Goal: Information Seeking & Learning: Find specific fact

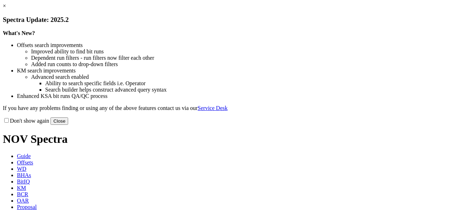
click at [68, 125] on button "Close" at bounding box center [59, 120] width 18 height 7
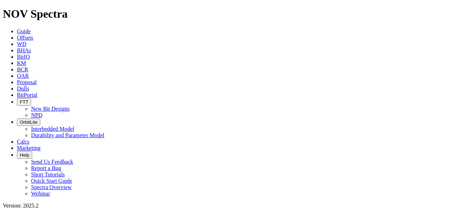
click at [26, 60] on span "KM" at bounding box center [21, 63] width 9 height 6
type input "Anderreamer"
radio input "true"
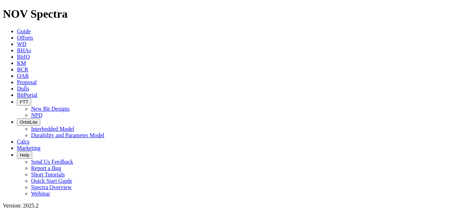
radio input "false"
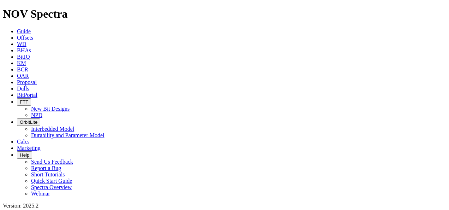
drag, startPoint x: 445, startPoint y: 98, endPoint x: 445, endPoint y: 103, distance: 5.0
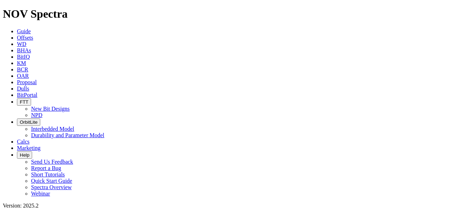
scroll to position [1421, 0]
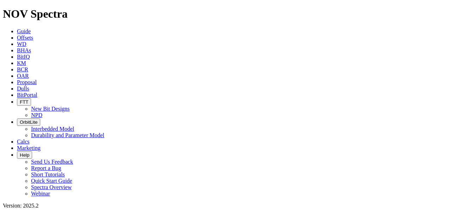
drag, startPoint x: 114, startPoint y: 40, endPoint x: 60, endPoint y: 36, distance: 54.1
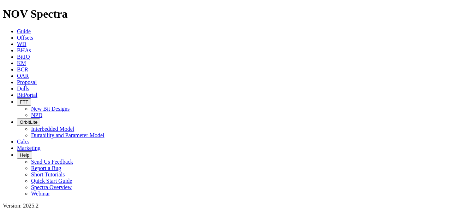
type input "[GEOGRAPHIC_DATA]"
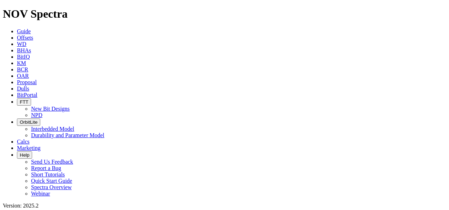
scroll to position [1057, 0]
click at [17, 35] on icon at bounding box center [17, 38] width 0 height 6
